Goal: Transaction & Acquisition: Download file/media

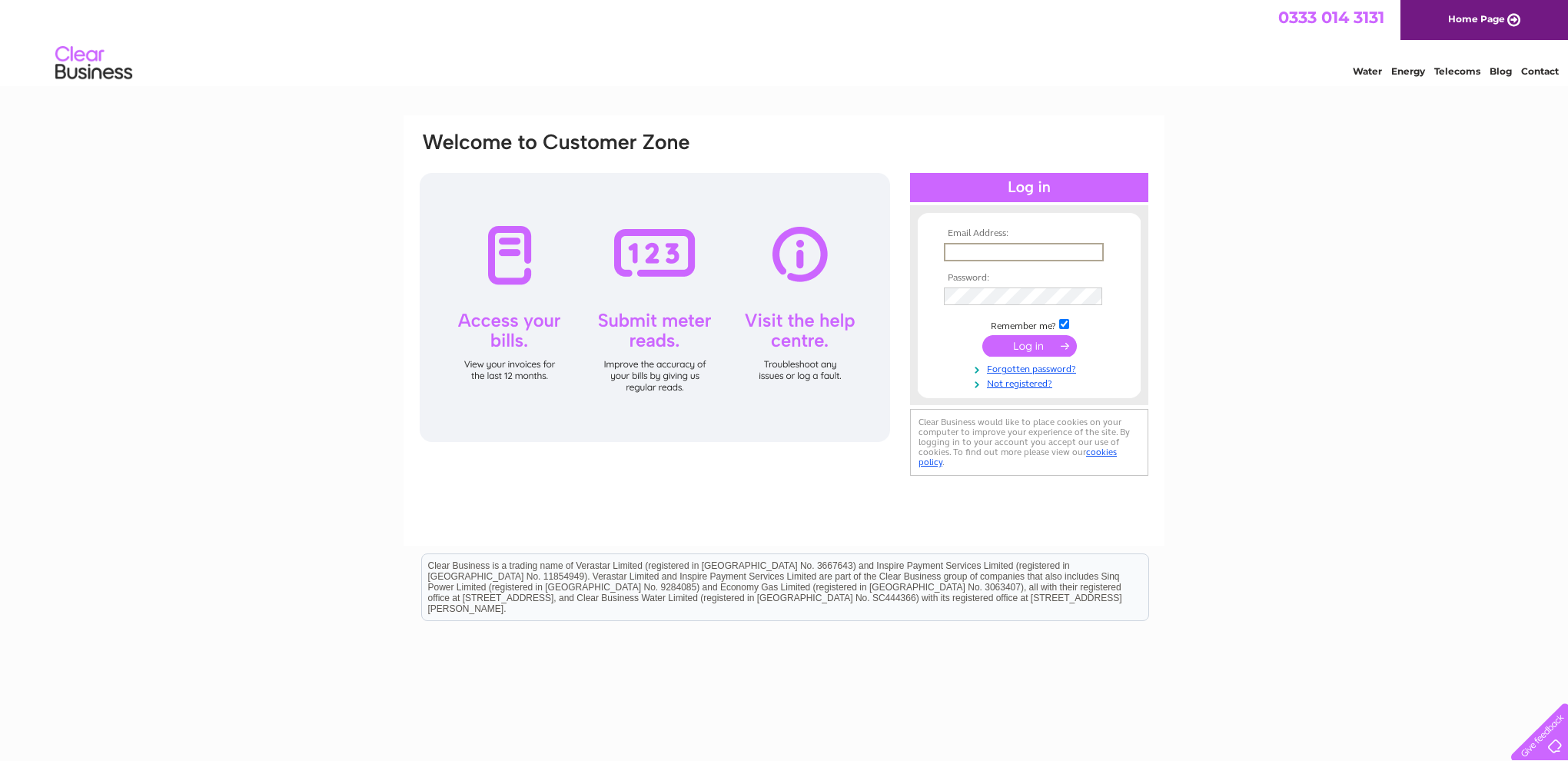
type input "donburns@btinternet.com"
click at [1018, 343] on input "submit" at bounding box center [1030, 345] width 95 height 21
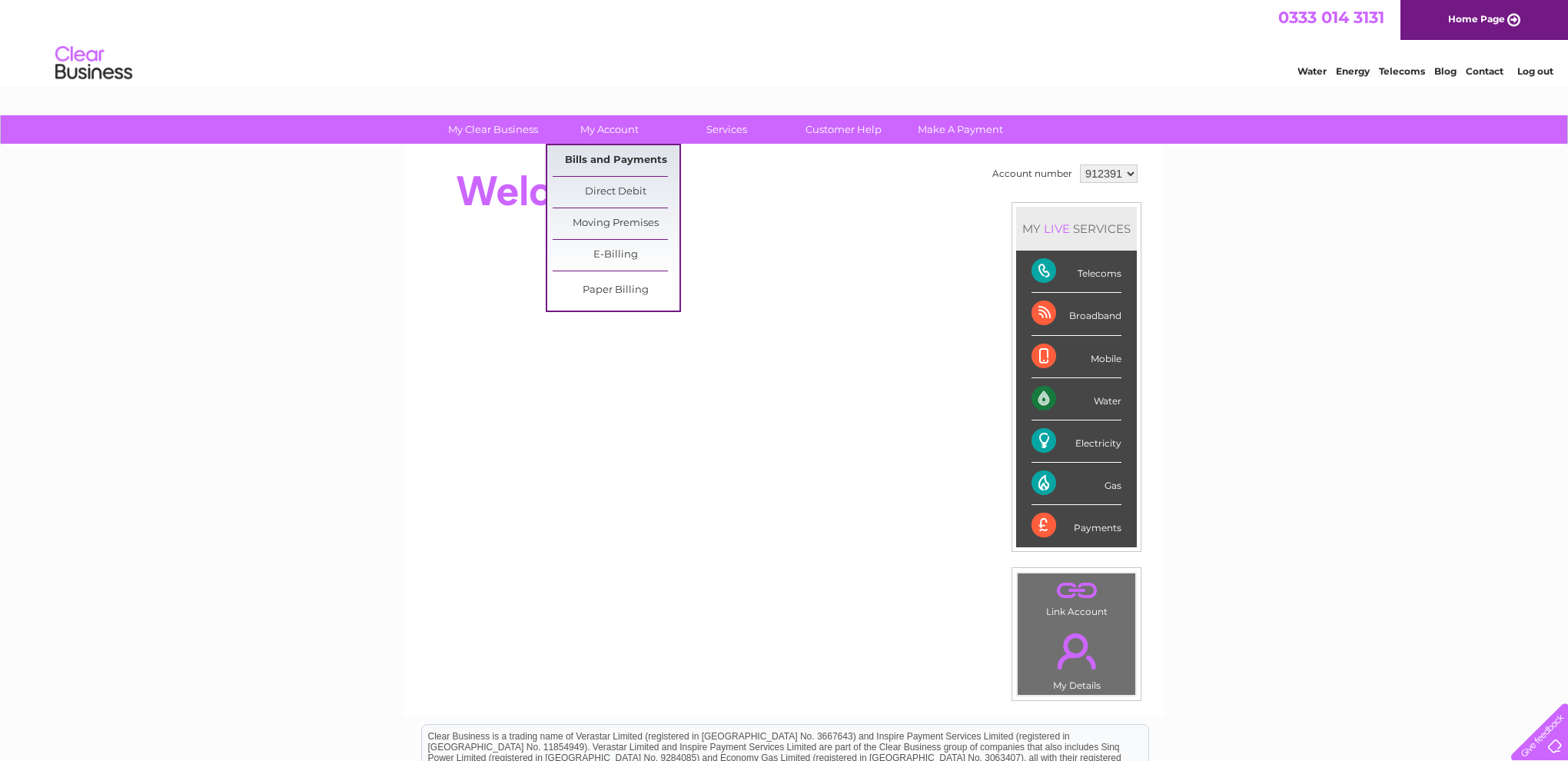
click at [596, 152] on link "Bills and Payments" at bounding box center [615, 160] width 127 height 31
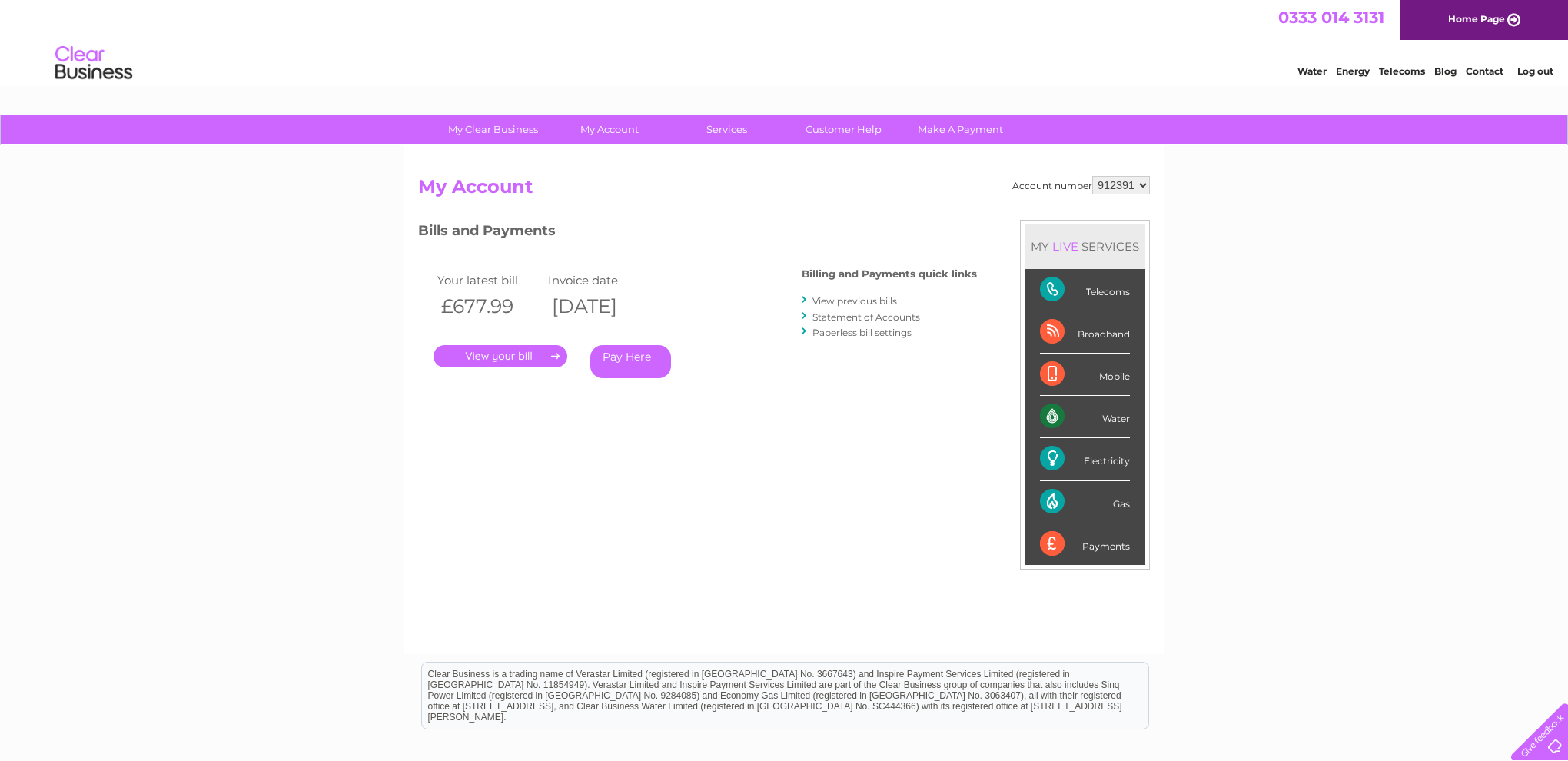
click at [545, 351] on link "." at bounding box center [500, 356] width 134 height 22
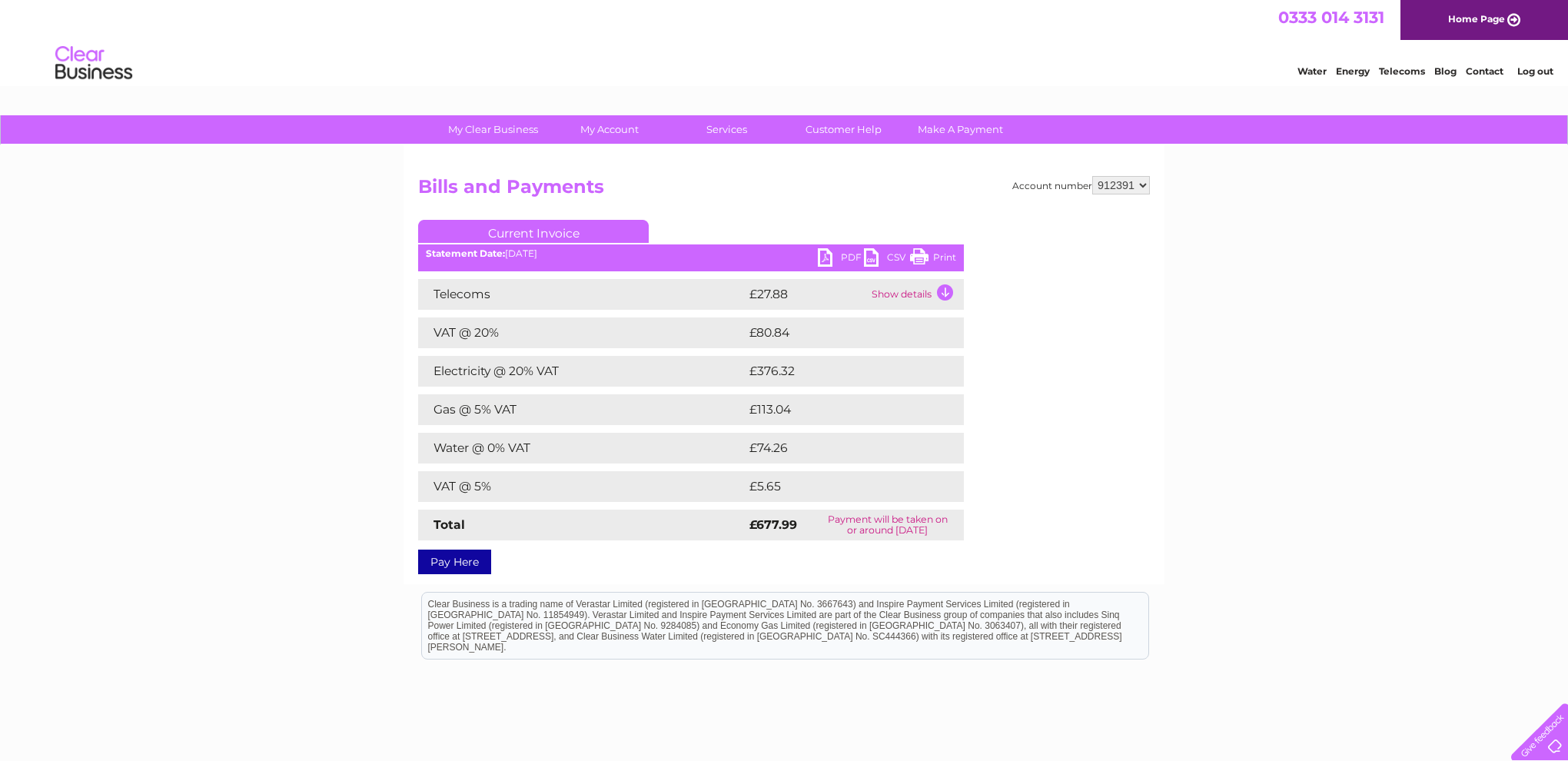
click at [849, 254] on link "PDF" at bounding box center [841, 259] width 46 height 22
click at [825, 254] on link "PDF" at bounding box center [841, 259] width 46 height 22
select select "913464"
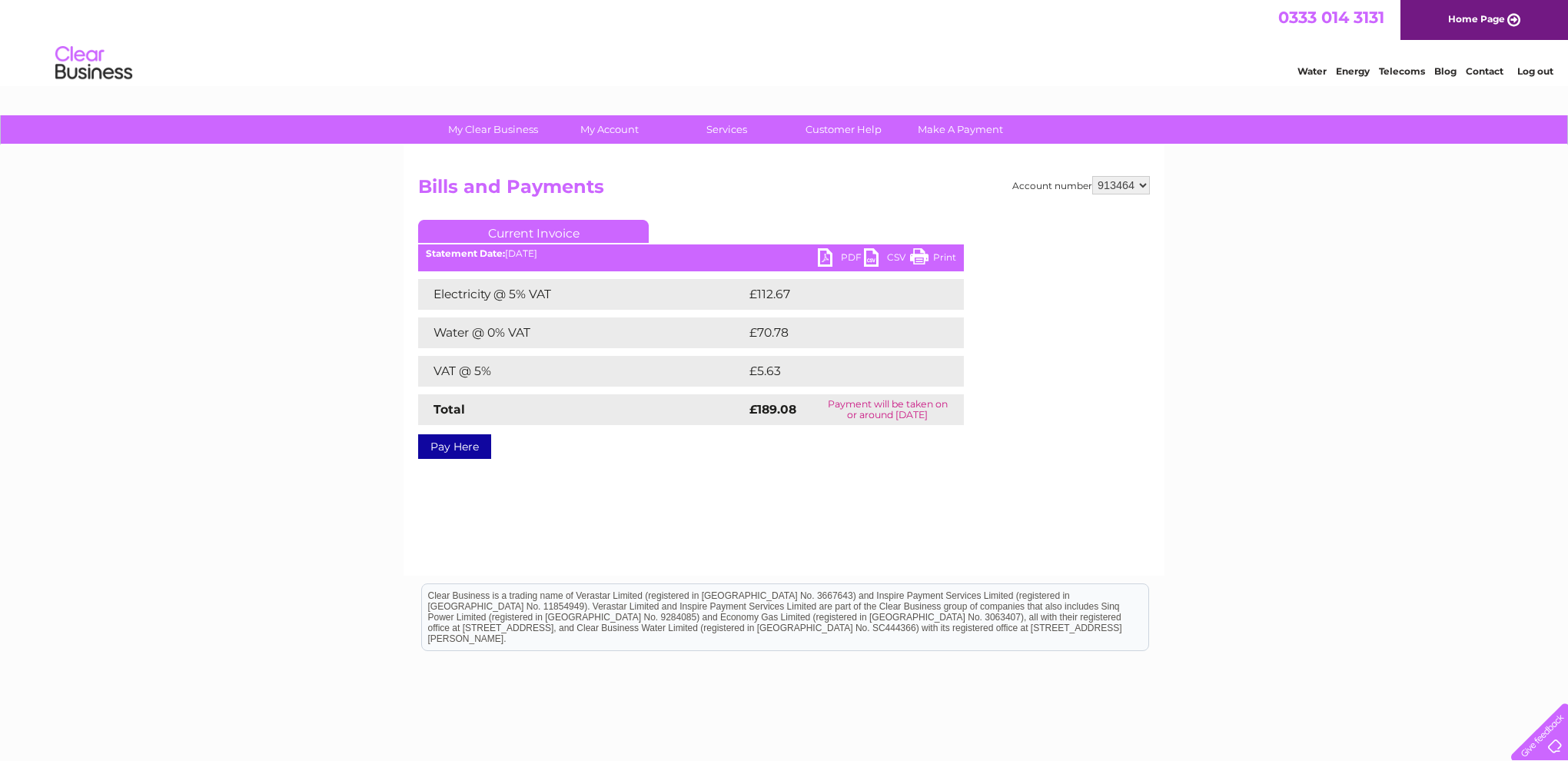
click at [827, 256] on link "PDF" at bounding box center [841, 259] width 46 height 22
click at [847, 254] on link "PDF" at bounding box center [841, 259] width 46 height 22
click at [1540, 71] on link "Log out" at bounding box center [1535, 71] width 36 height 12
